Goal: Information Seeking & Learning: Learn about a topic

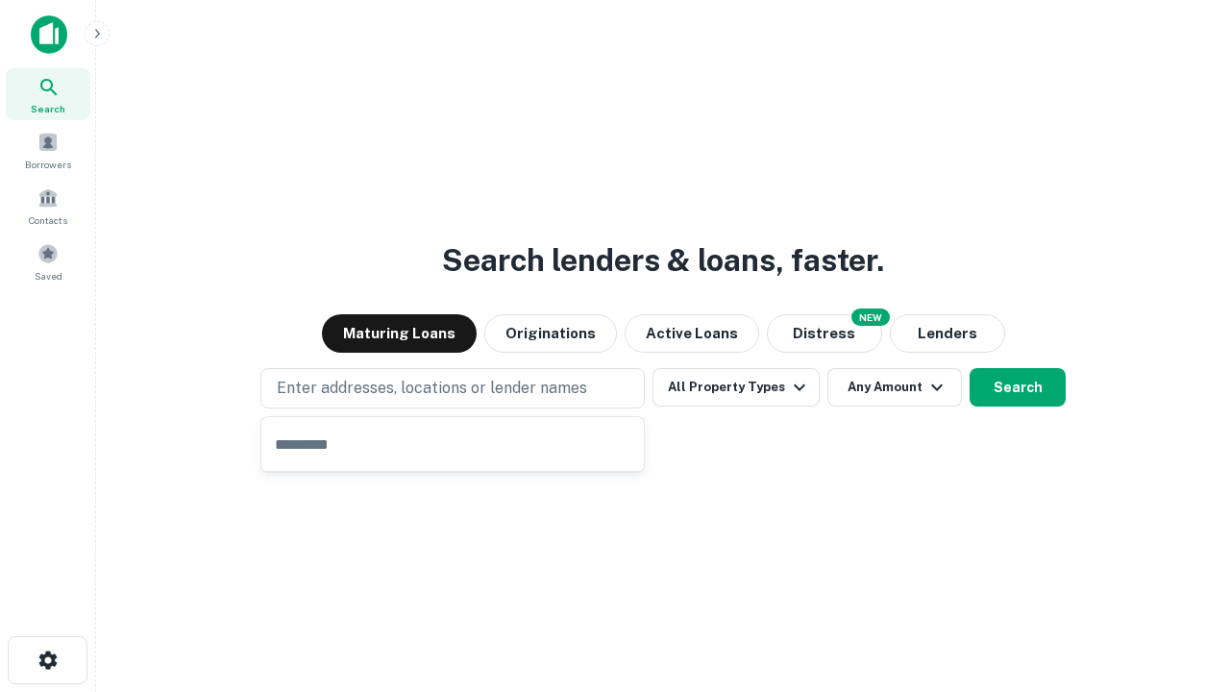
type input "**********"
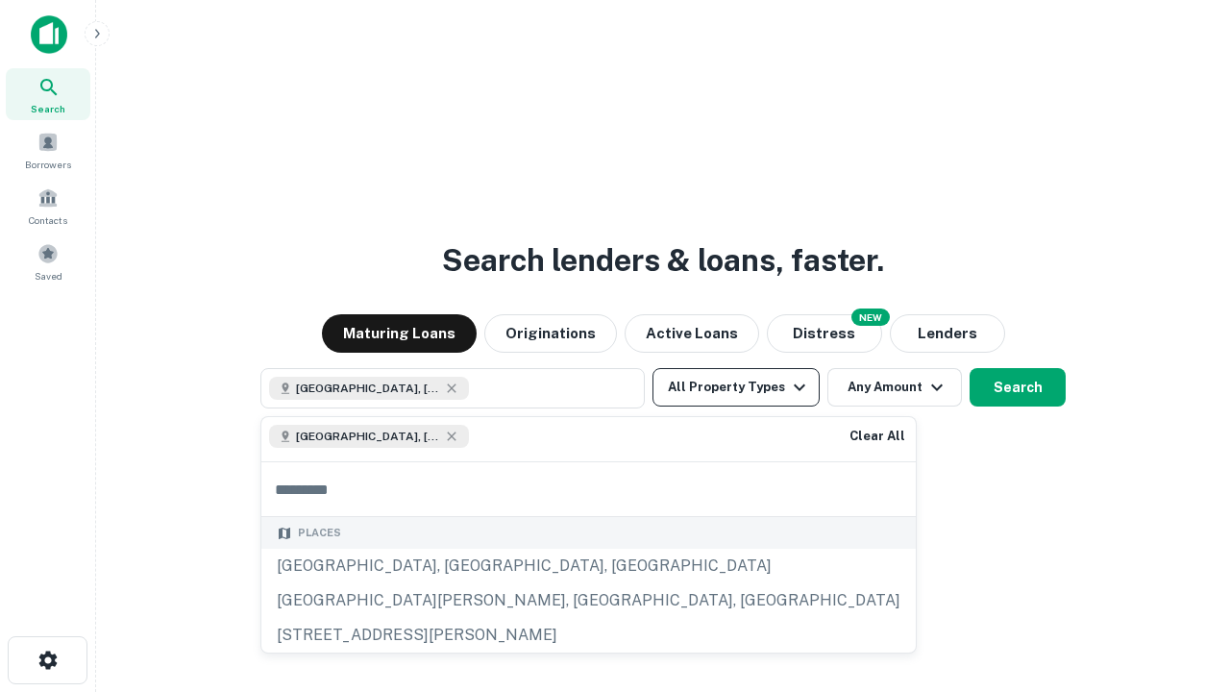
click at [736, 387] on button "All Property Types" at bounding box center [735, 387] width 167 height 38
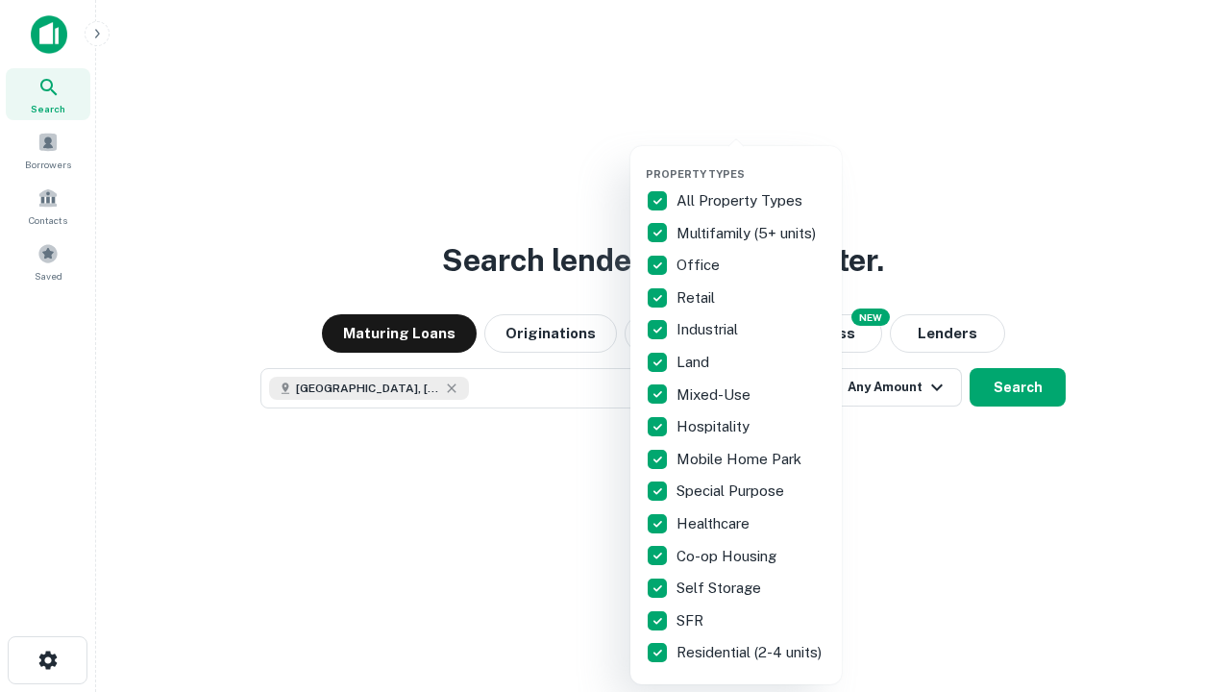
click at [751, 161] on button "button" at bounding box center [751, 161] width 211 height 1
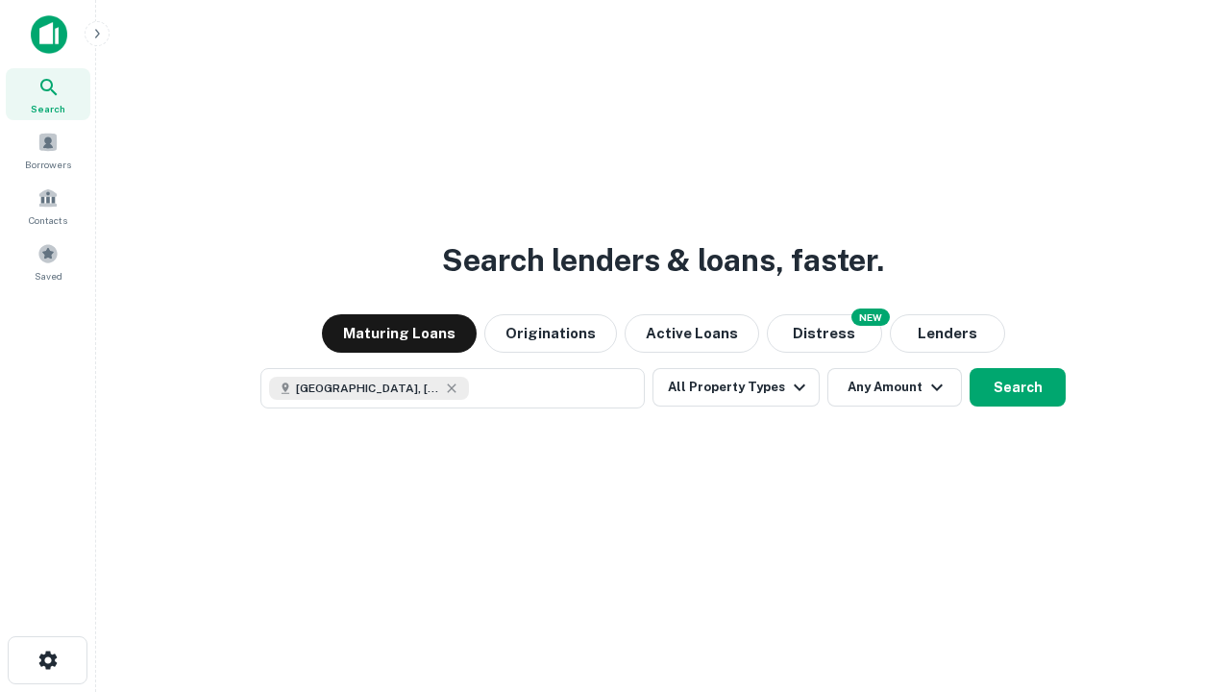
scroll to position [31, 0]
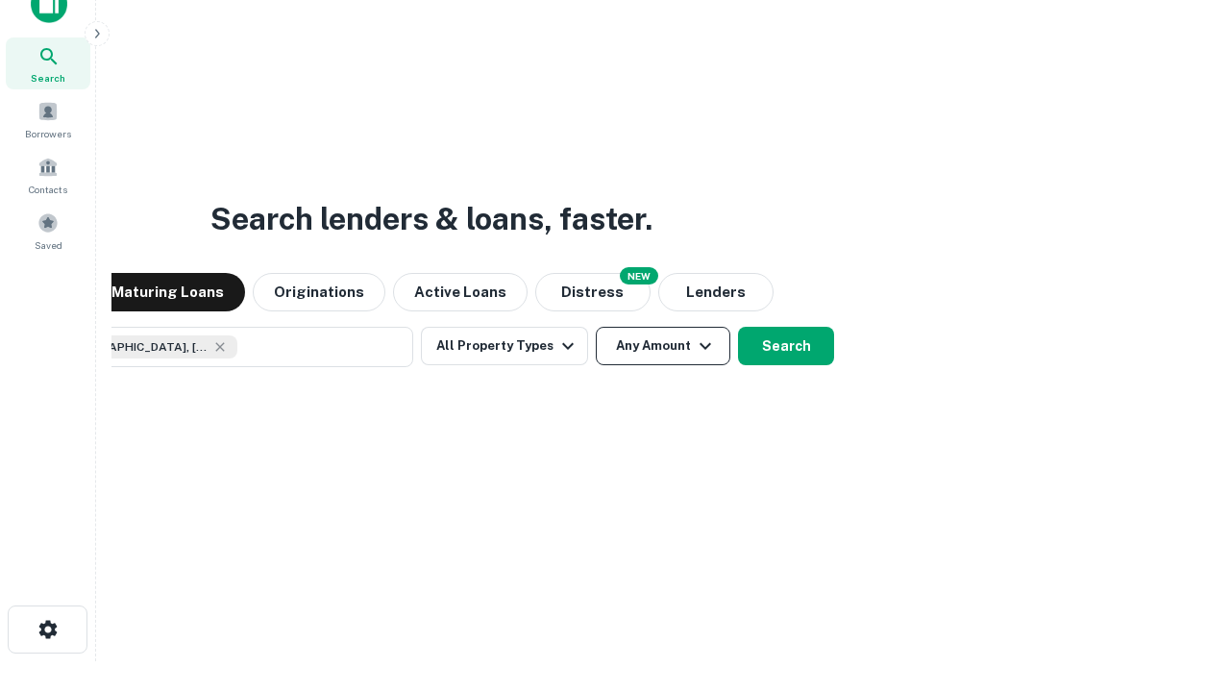
click at [596, 327] on button "Any Amount" at bounding box center [663, 346] width 135 height 38
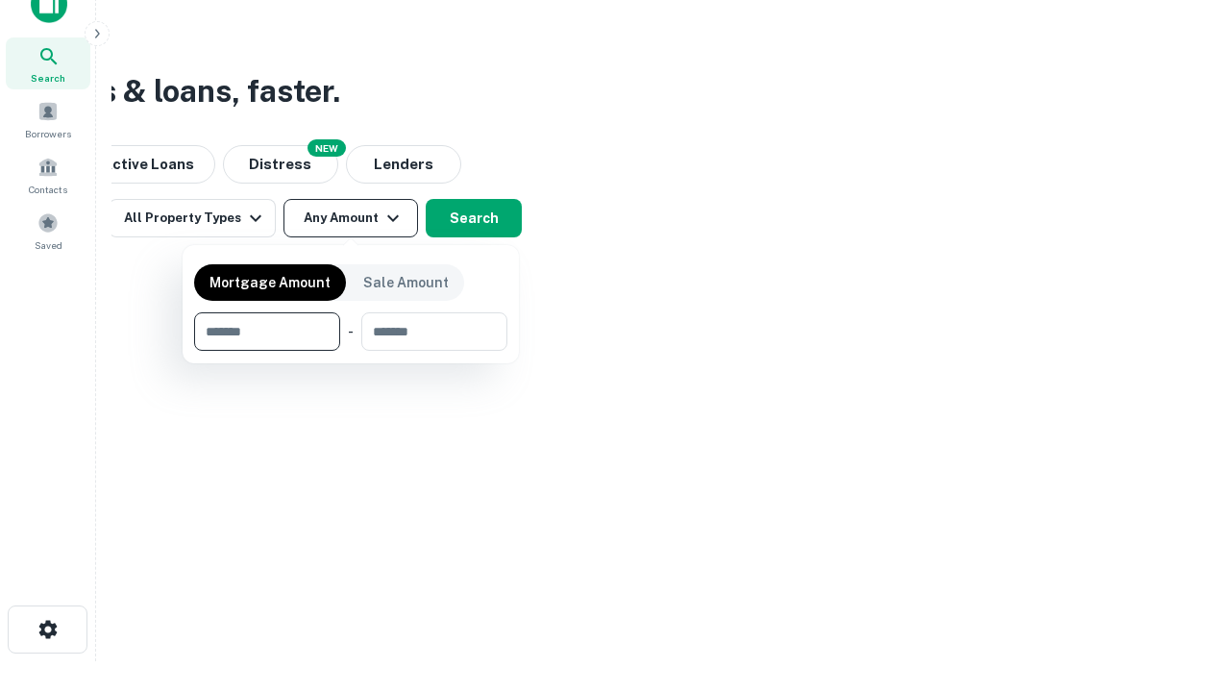
type input "*******"
click at [351, 351] on button "button" at bounding box center [350, 351] width 313 height 1
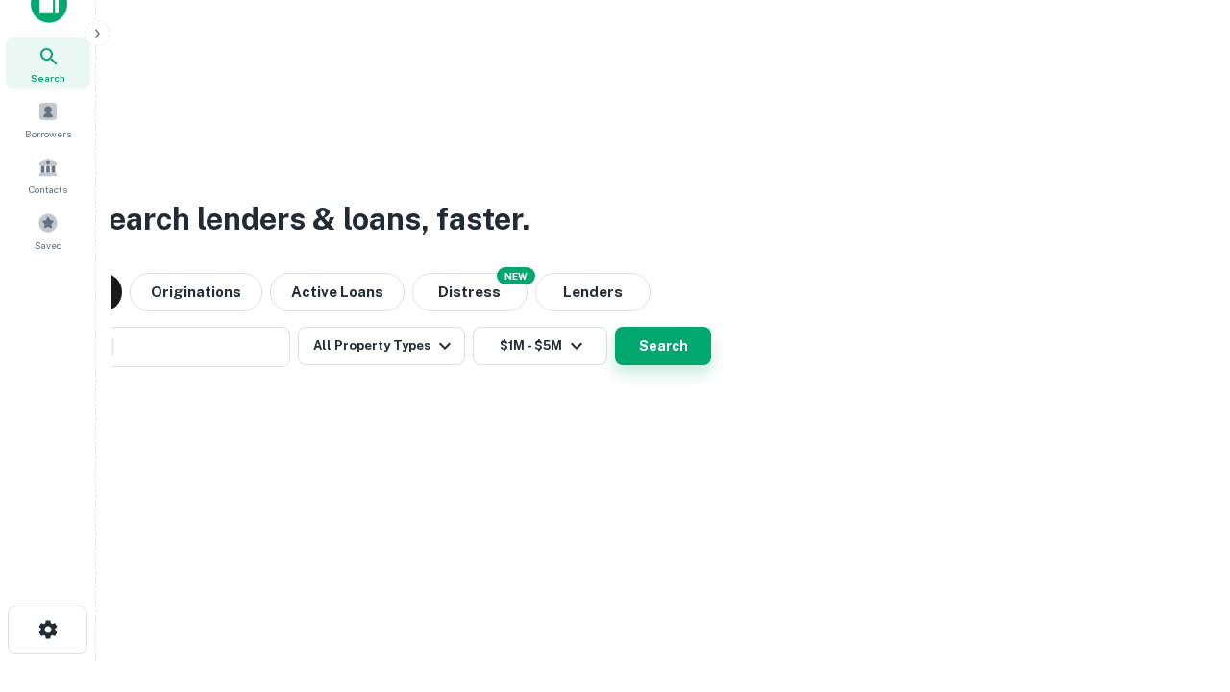
click at [615, 327] on button "Search" at bounding box center [663, 346] width 96 height 38
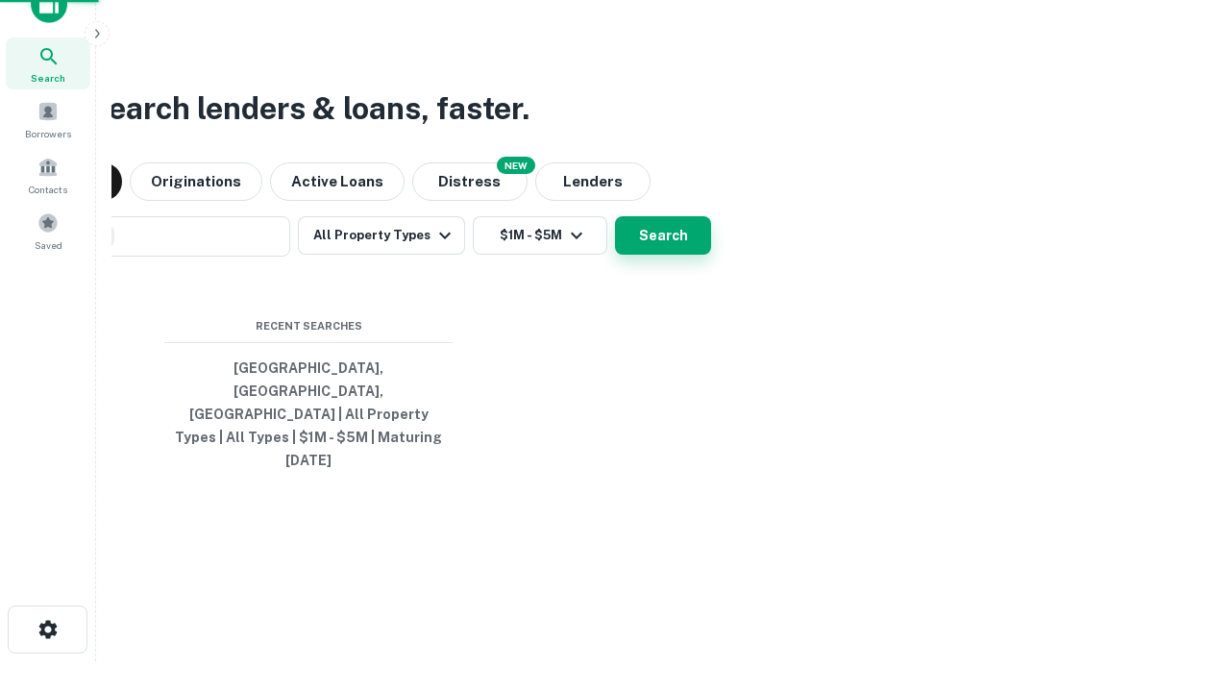
scroll to position [51, 544]
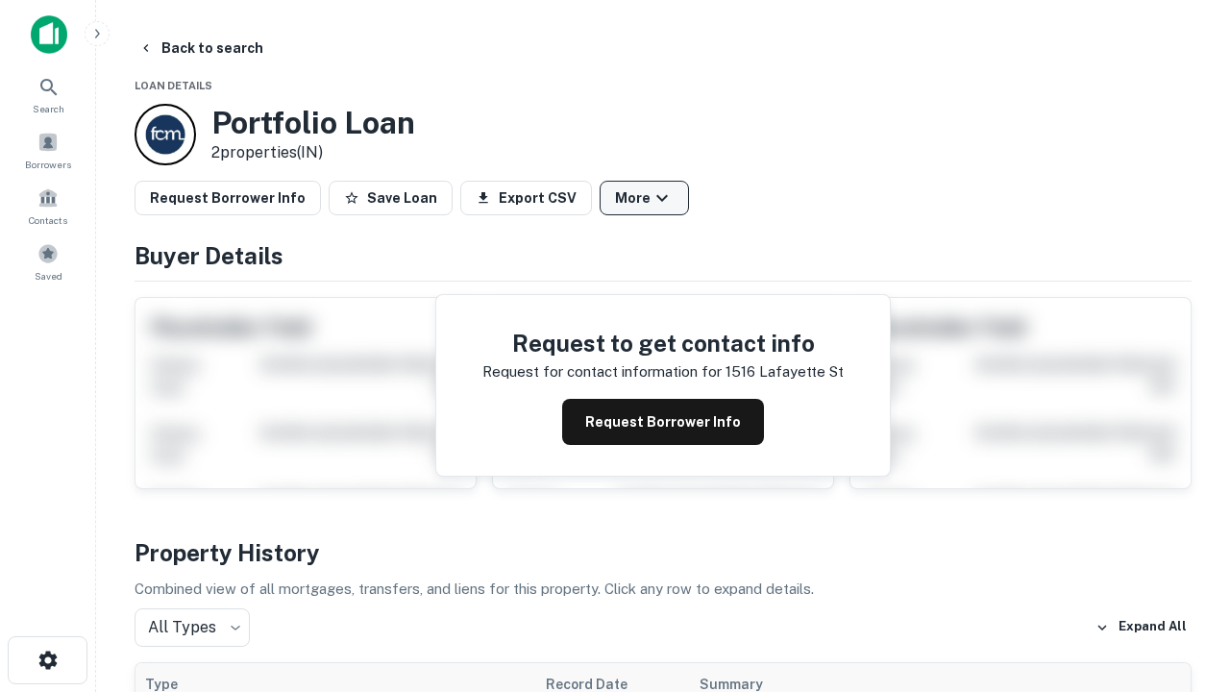
click at [644, 198] on button "More" at bounding box center [644, 198] width 89 height 35
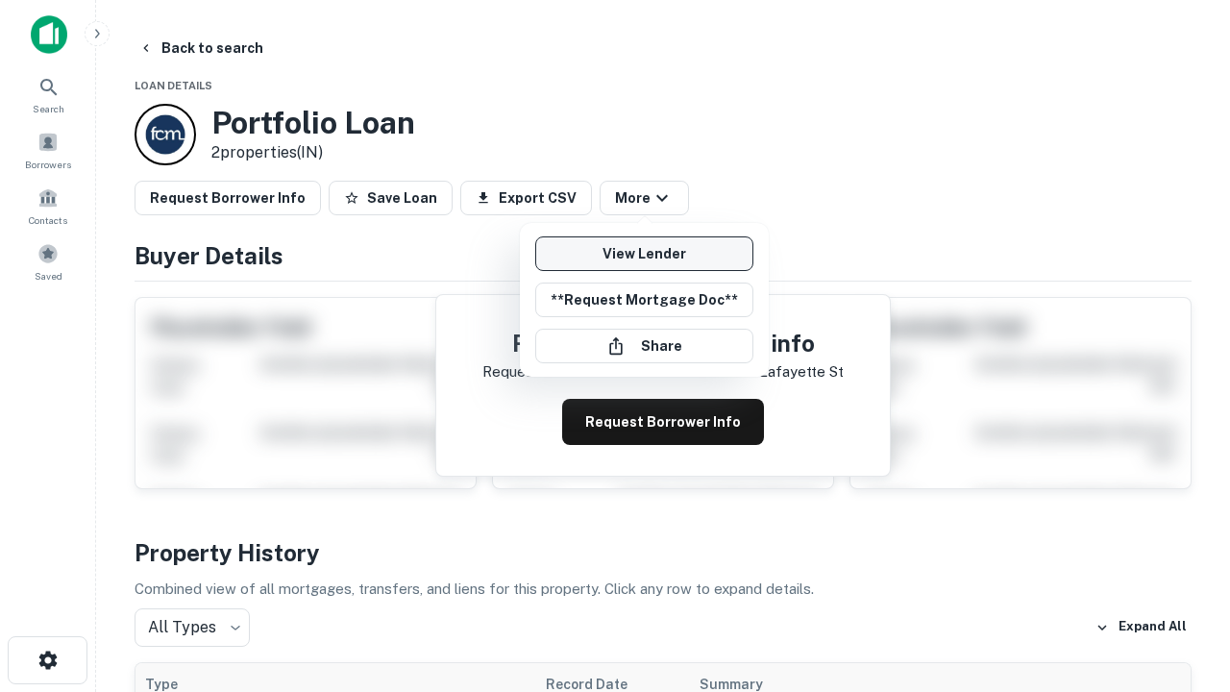
click at [644, 254] on link "View Lender" at bounding box center [644, 253] width 218 height 35
